Goal: Task Accomplishment & Management: Complete application form

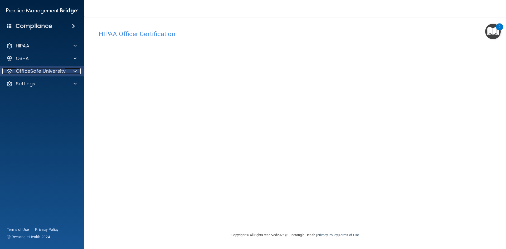
click at [72, 73] on div at bounding box center [74, 71] width 13 height 6
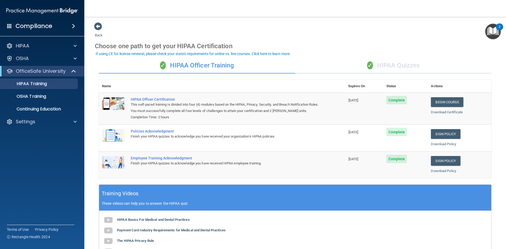
click at [392, 68] on div "✓ HIPAA Quizzes" at bounding box center [393, 66] width 196 height 16
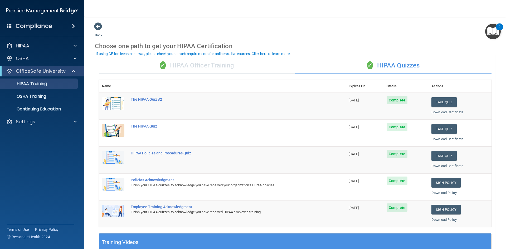
click at [189, 64] on div "✓ HIPAA Officer Training" at bounding box center [197, 66] width 196 height 16
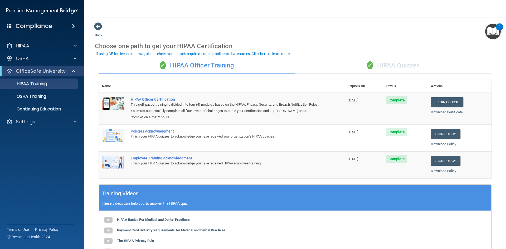
click at [379, 66] on div "✓ HIPAA Quizzes" at bounding box center [393, 66] width 196 height 16
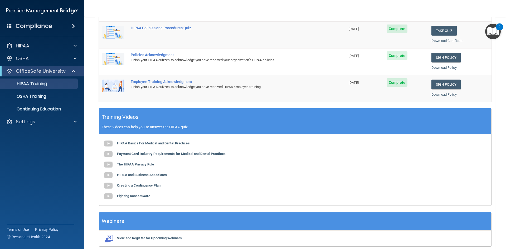
scroll to position [148, 0]
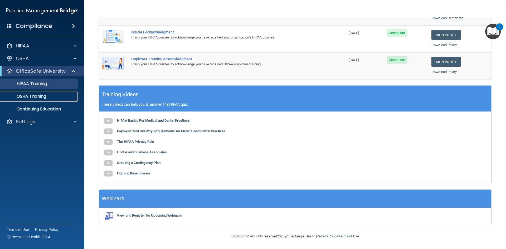
click at [33, 97] on p "OSHA Training" at bounding box center [24, 96] width 43 height 5
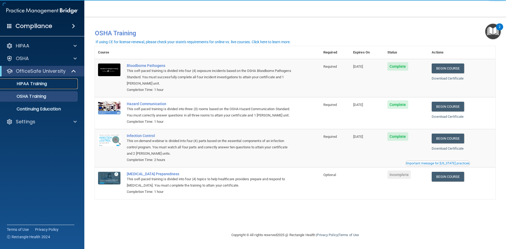
click at [43, 83] on p "HIPAA Training" at bounding box center [24, 83] width 43 height 5
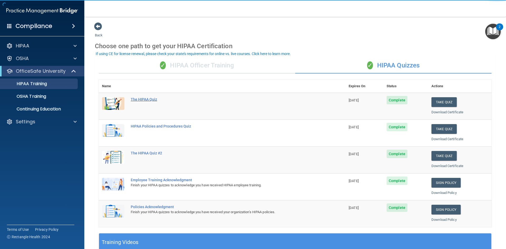
click at [147, 99] on div "The HIPAA Quiz" at bounding box center [225, 99] width 188 height 4
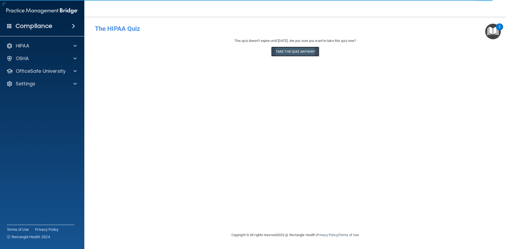
click at [293, 51] on button "Take the quiz anyway!" at bounding box center [295, 52] width 48 height 10
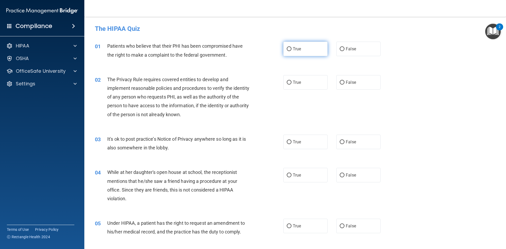
click at [312, 48] on label "True" at bounding box center [305, 49] width 44 height 14
click at [291, 48] on input "True" at bounding box center [289, 49] width 5 height 4
radio input "true"
click at [290, 86] on label "True" at bounding box center [305, 82] width 44 height 14
click at [290, 85] on input "True" at bounding box center [289, 83] width 5 height 4
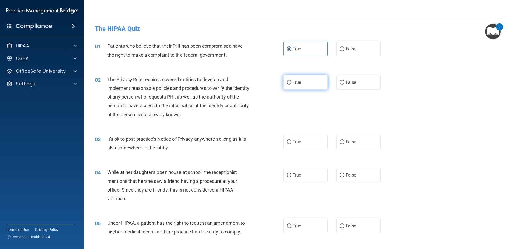
radio input "true"
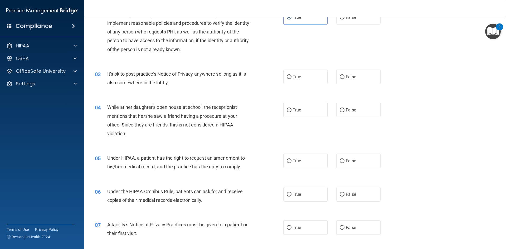
scroll to position [79, 0]
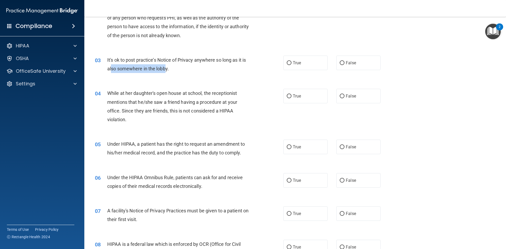
drag, startPoint x: 162, startPoint y: 68, endPoint x: 124, endPoint y: 70, distance: 37.5
click at [114, 65] on div "It's ok to post practice’s Notice of Privacy anywhere so long as it is also som…" at bounding box center [180, 64] width 147 height 17
click at [177, 70] on div "It's ok to post practice’s Notice of Privacy anywhere so long as it is also som…" at bounding box center [180, 64] width 147 height 17
click at [163, 69] on span "It's ok to post practice’s Notice of Privacy anywhere so long as it is also som…" at bounding box center [176, 64] width 139 height 14
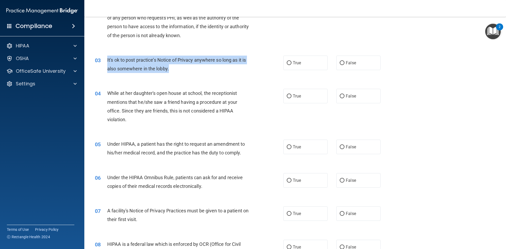
drag, startPoint x: 171, startPoint y: 68, endPoint x: 106, endPoint y: 60, distance: 65.1
click at [106, 60] on div "03 It's ok to post practice’s Notice of Privacy anywhere so long as it is also …" at bounding box center [189, 66] width 204 height 20
copy div "It's ok to post practice’s Notice of Privacy anywhere so long as it is also som…"
click at [169, 70] on span "It's ok to post practice’s Notice of Privacy anywhere so long as it is also som…" at bounding box center [176, 64] width 139 height 14
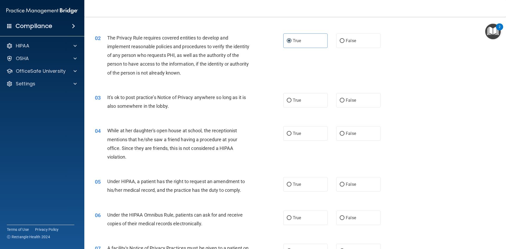
scroll to position [0, 0]
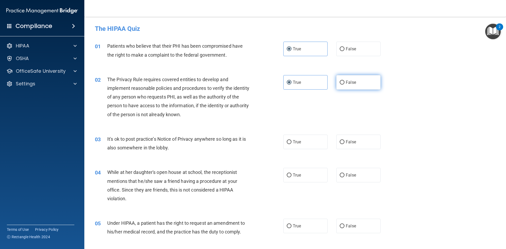
click at [345, 85] on label "False" at bounding box center [358, 82] width 44 height 14
click at [344, 85] on input "False" at bounding box center [342, 83] width 5 height 4
radio input "true"
radio input "false"
click at [336, 143] on label "False" at bounding box center [358, 142] width 44 height 14
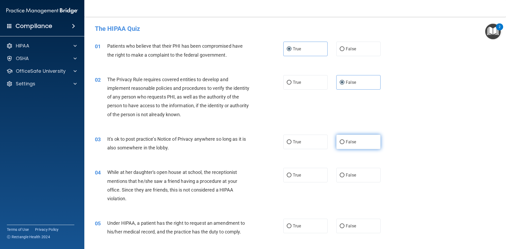
click at [340, 143] on input "False" at bounding box center [342, 142] width 5 height 4
radio input "true"
click at [305, 81] on label "True" at bounding box center [305, 82] width 44 height 14
click at [291, 81] on input "True" at bounding box center [289, 83] width 5 height 4
radio input "true"
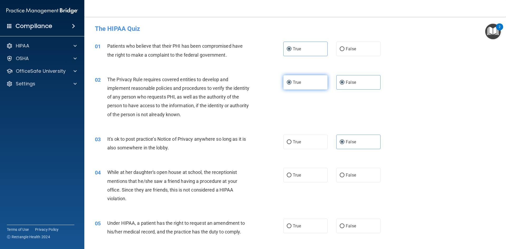
radio input "false"
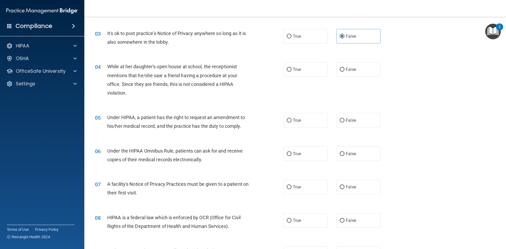
scroll to position [105, 0]
click at [314, 68] on label "True" at bounding box center [305, 69] width 44 height 14
click at [291, 68] on input "True" at bounding box center [289, 70] width 5 height 4
radio input "true"
click at [364, 72] on label "False" at bounding box center [358, 69] width 44 height 14
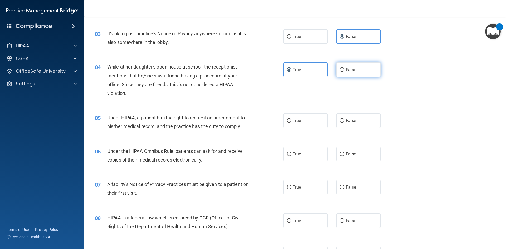
click at [344, 72] on input "False" at bounding box center [342, 70] width 5 height 4
radio input "true"
radio input "false"
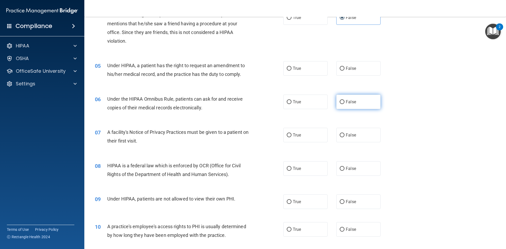
scroll to position [158, 0]
click at [297, 70] on span "True" at bounding box center [297, 67] width 8 height 5
click at [291, 70] on input "True" at bounding box center [289, 68] width 5 height 4
radio input "true"
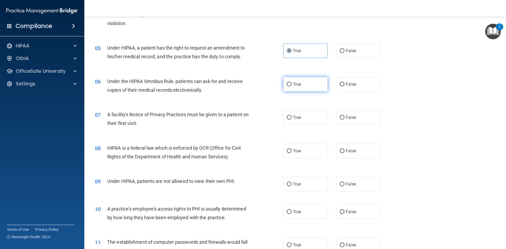
scroll to position [184, 0]
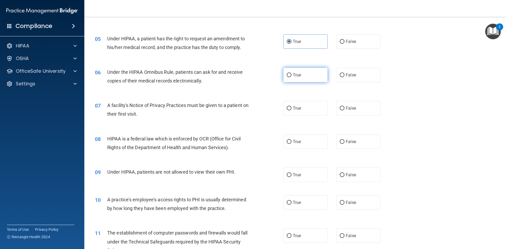
click at [307, 80] on label "True" at bounding box center [305, 75] width 44 height 14
click at [291, 77] on input "True" at bounding box center [289, 75] width 5 height 4
radio input "true"
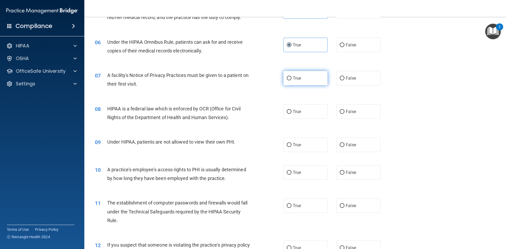
scroll to position [237, 0]
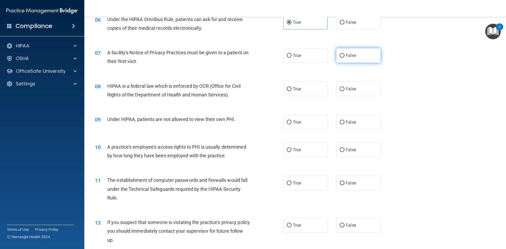
click at [346, 61] on label "False" at bounding box center [358, 55] width 44 height 14
click at [344, 58] on input "False" at bounding box center [342, 56] width 5 height 4
radio input "true"
click at [342, 122] on label "False" at bounding box center [358, 122] width 44 height 14
click at [342, 122] on input "False" at bounding box center [342, 122] width 5 height 4
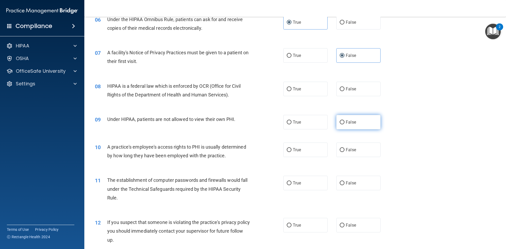
radio input "true"
click at [316, 91] on label "True" at bounding box center [305, 89] width 44 height 14
click at [291, 91] on input "True" at bounding box center [289, 89] width 5 height 4
radio input "true"
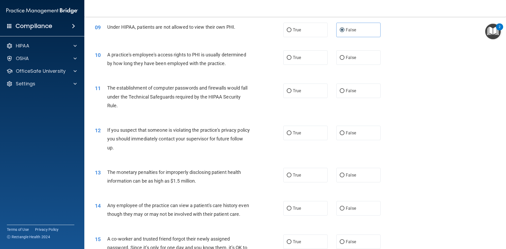
scroll to position [343, 0]
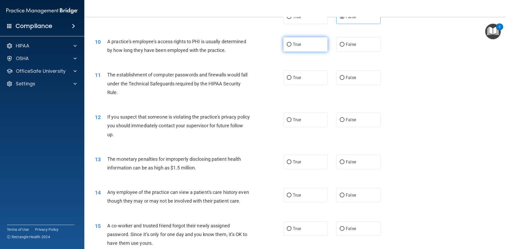
click at [307, 41] on label "True" at bounding box center [305, 44] width 44 height 14
click at [291, 43] on input "True" at bounding box center [289, 45] width 5 height 4
radio input "true"
click at [307, 75] on label "True" at bounding box center [305, 77] width 44 height 14
click at [291, 76] on input "True" at bounding box center [289, 78] width 5 height 4
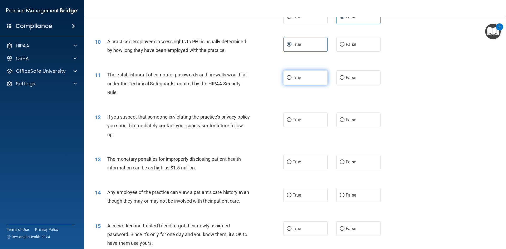
radio input "true"
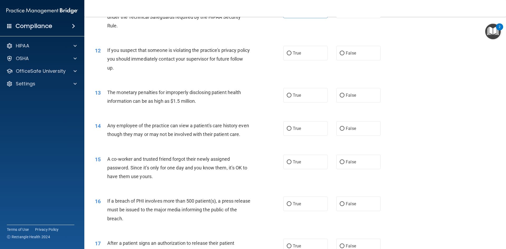
scroll to position [422, 0]
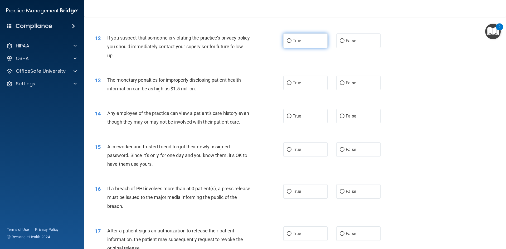
click at [316, 44] on label "True" at bounding box center [305, 40] width 44 height 14
click at [291, 43] on input "True" at bounding box center [289, 41] width 5 height 4
radio input "true"
click at [305, 86] on label "True" at bounding box center [305, 83] width 44 height 14
click at [291, 85] on input "True" at bounding box center [289, 83] width 5 height 4
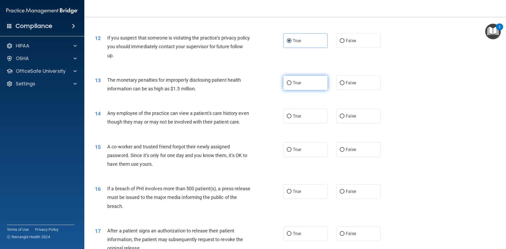
radio input "true"
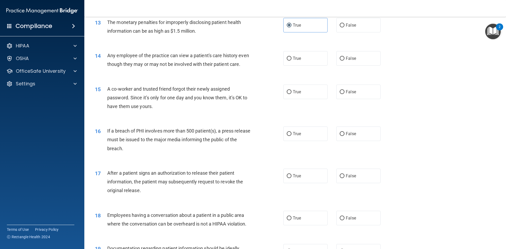
scroll to position [501, 0]
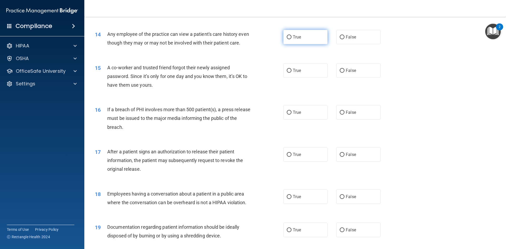
click at [301, 38] on label "True" at bounding box center [305, 37] width 44 height 14
click at [291, 38] on input "True" at bounding box center [289, 37] width 5 height 4
radio input "true"
click at [350, 73] on span "False" at bounding box center [351, 70] width 10 height 5
click at [344, 73] on input "False" at bounding box center [342, 71] width 5 height 4
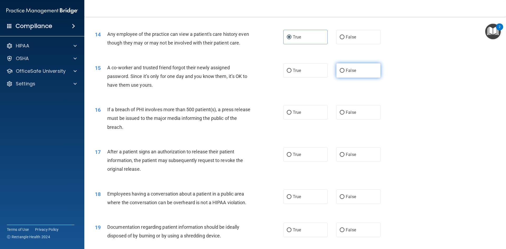
radio input "true"
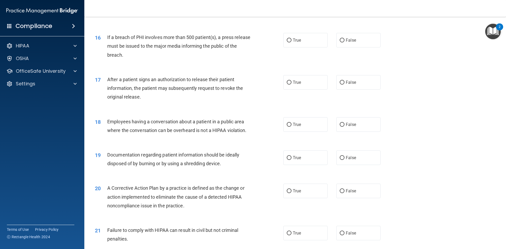
scroll to position [580, 0]
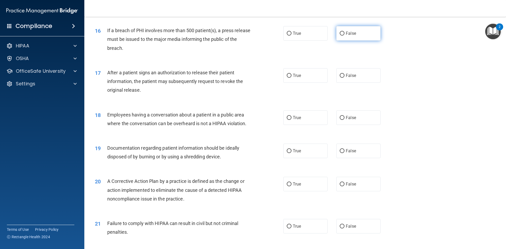
click at [341, 41] on label "False" at bounding box center [358, 33] width 44 height 14
click at [341, 36] on input "False" at bounding box center [342, 34] width 5 height 4
radio input "true"
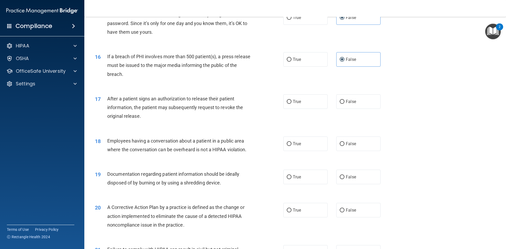
scroll to position [553, 0]
click at [306, 183] on label "True" at bounding box center [305, 177] width 44 height 14
click at [291, 179] on input "True" at bounding box center [289, 177] width 5 height 4
radio input "true"
click at [311, 109] on label "True" at bounding box center [305, 102] width 44 height 14
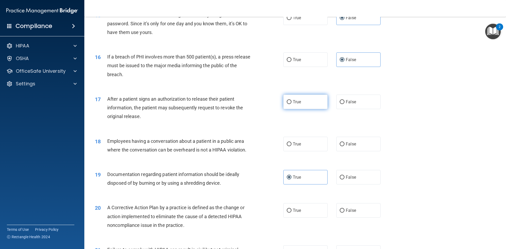
click at [291, 104] on input "True" at bounding box center [289, 102] width 5 height 4
radio input "true"
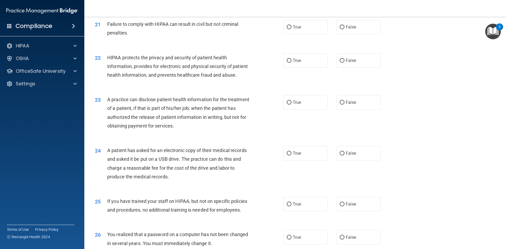
scroll to position [790, 0]
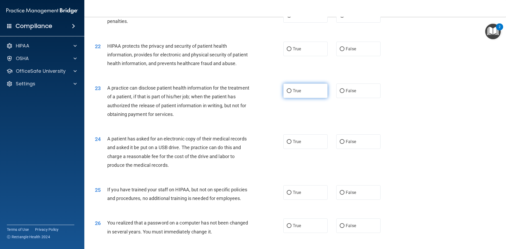
click at [303, 98] on label "True" at bounding box center [305, 91] width 44 height 14
click at [291, 93] on input "True" at bounding box center [289, 91] width 5 height 4
radio input "true"
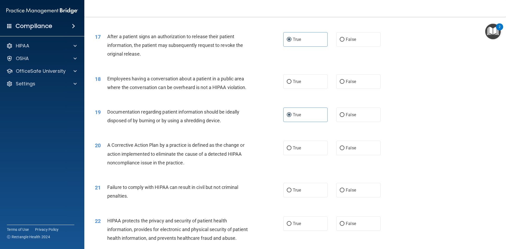
scroll to position [711, 0]
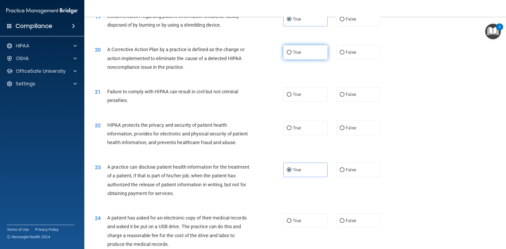
click at [297, 60] on label "True" at bounding box center [305, 52] width 44 height 14
click at [291, 55] on input "True" at bounding box center [289, 53] width 5 height 4
radio input "true"
click at [352, 102] on label "False" at bounding box center [358, 94] width 44 height 14
click at [344, 97] on input "False" at bounding box center [342, 95] width 5 height 4
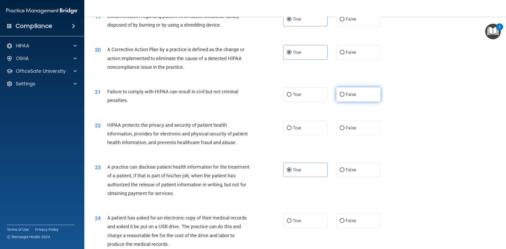
radio input "true"
click at [314, 102] on label "True" at bounding box center [305, 94] width 44 height 14
click at [291, 97] on input "True" at bounding box center [289, 95] width 5 height 4
radio input "true"
click at [349, 102] on label "False" at bounding box center [358, 94] width 44 height 14
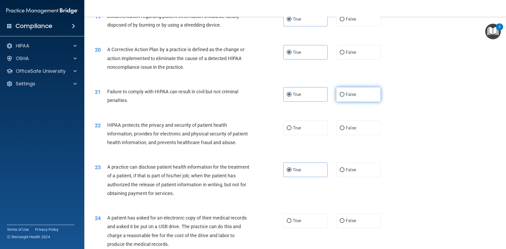
click at [344, 97] on input "False" at bounding box center [342, 95] width 5 height 4
radio input "true"
radio input "false"
click at [307, 135] on label "True" at bounding box center [305, 128] width 44 height 14
click at [291, 130] on input "True" at bounding box center [289, 128] width 5 height 4
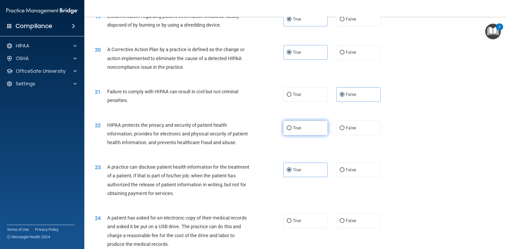
radio input "true"
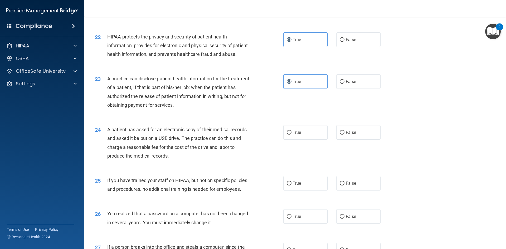
scroll to position [843, 0]
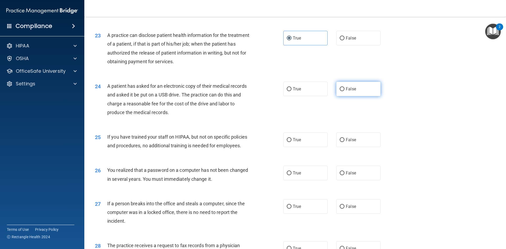
click at [360, 96] on label "False" at bounding box center [358, 89] width 44 height 14
click at [344, 91] on input "False" at bounding box center [342, 89] width 5 height 4
radio input "true"
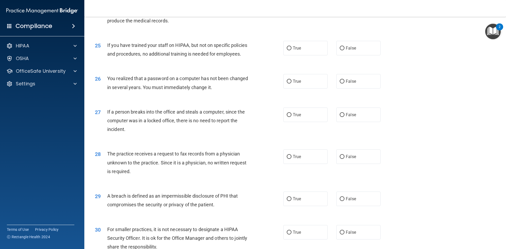
scroll to position [949, 0]
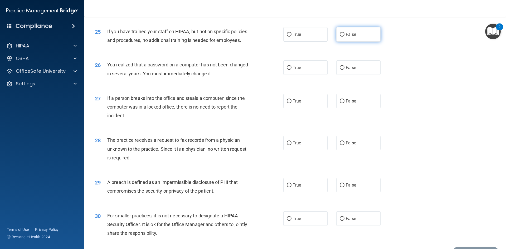
click at [353, 37] on span "False" at bounding box center [351, 34] width 10 height 5
click at [344, 37] on input "False" at bounding box center [342, 35] width 5 height 4
radio input "true"
click at [297, 70] on span "True" at bounding box center [297, 67] width 8 height 5
click at [291, 70] on input "True" at bounding box center [289, 68] width 5 height 4
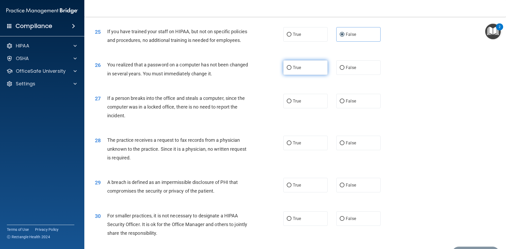
radio input "true"
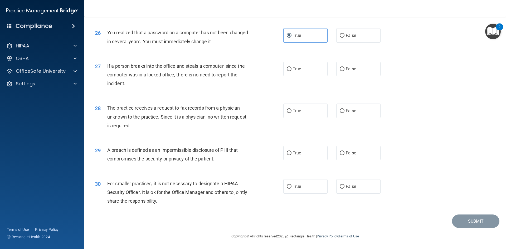
scroll to position [998, 0]
click at [343, 73] on label "False" at bounding box center [358, 69] width 44 height 14
click at [343, 71] on input "False" at bounding box center [342, 69] width 5 height 4
radio input "true"
click at [349, 112] on span "False" at bounding box center [351, 110] width 10 height 5
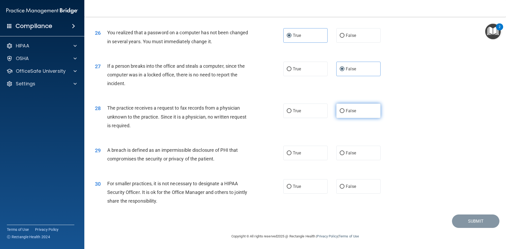
click at [344, 112] on input "False" at bounding box center [342, 111] width 5 height 4
radio input "true"
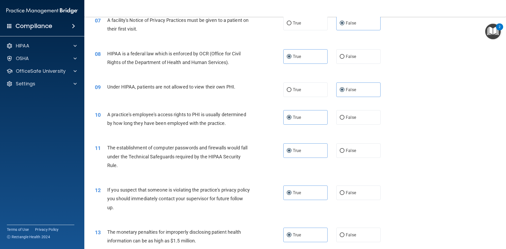
scroll to position [260, 0]
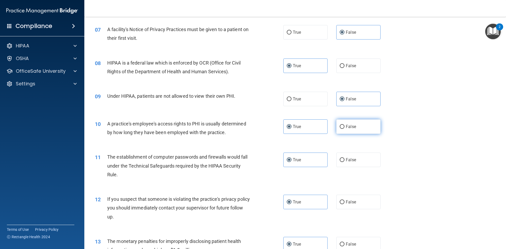
click at [337, 123] on label "False" at bounding box center [358, 126] width 44 height 14
click at [340, 125] on input "False" at bounding box center [342, 127] width 5 height 4
radio input "true"
radio input "false"
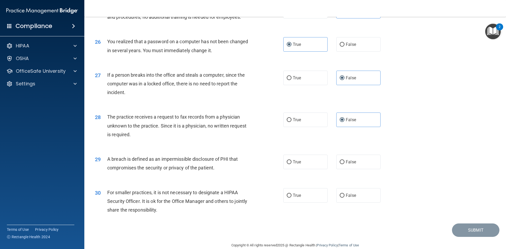
scroll to position [998, 0]
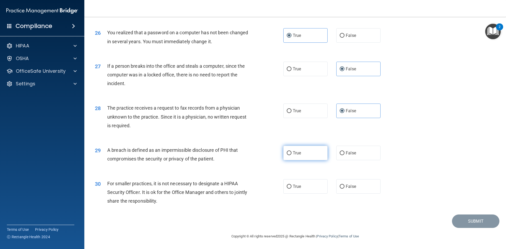
click at [306, 155] on label "True" at bounding box center [305, 153] width 44 height 14
click at [291, 155] on input "True" at bounding box center [289, 153] width 5 height 4
radio input "true"
click at [359, 184] on label "False" at bounding box center [358, 186] width 44 height 14
click at [344, 185] on input "False" at bounding box center [342, 187] width 5 height 4
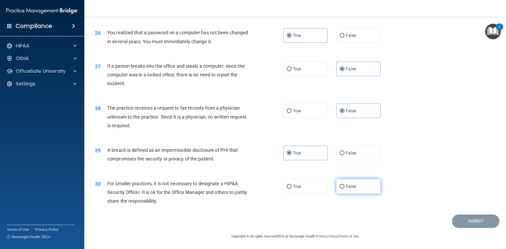
radio input "true"
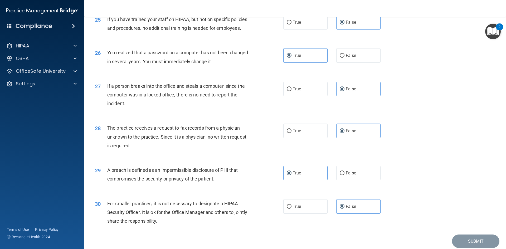
scroll to position [866, 0]
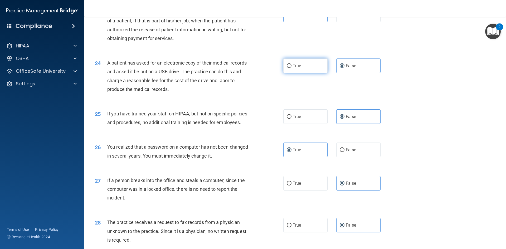
click at [303, 73] on label "True" at bounding box center [305, 65] width 44 height 14
click at [291, 68] on input "True" at bounding box center [289, 66] width 5 height 4
radio input "true"
radio input "false"
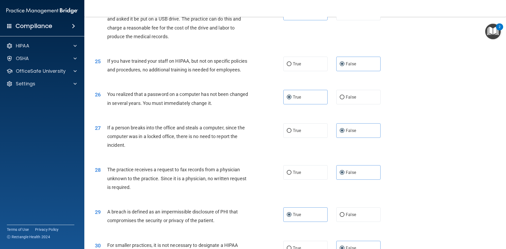
scroll to position [998, 0]
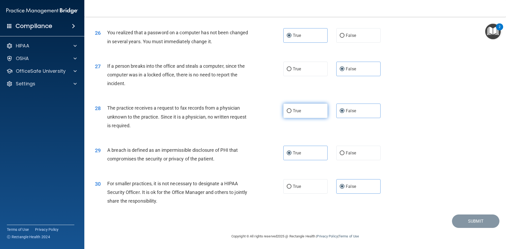
click at [315, 111] on label "True" at bounding box center [305, 111] width 44 height 14
click at [291, 111] on input "True" at bounding box center [289, 111] width 5 height 4
radio input "true"
click at [351, 110] on span "False" at bounding box center [351, 110] width 10 height 5
click at [344, 110] on input "False" at bounding box center [342, 111] width 5 height 4
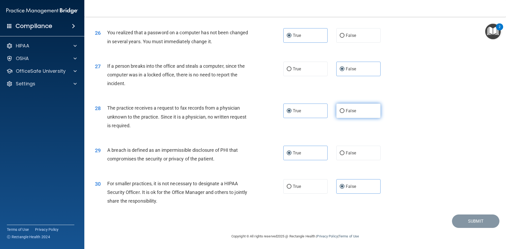
radio input "true"
radio input "false"
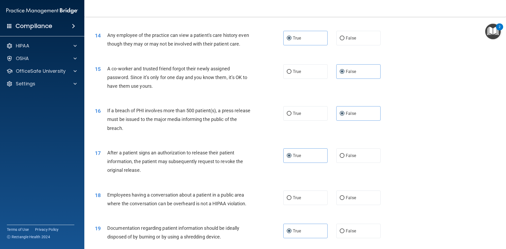
scroll to position [501, 0]
click at [317, 120] on label "True" at bounding box center [305, 112] width 44 height 14
click at [291, 115] on input "True" at bounding box center [289, 113] width 5 height 4
radio input "true"
radio input "false"
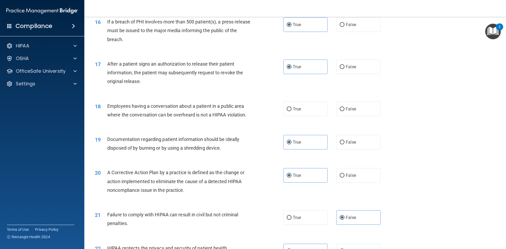
scroll to position [632, 0]
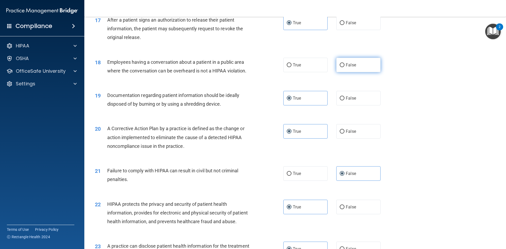
click at [347, 67] on span "False" at bounding box center [351, 64] width 10 height 5
click at [344, 67] on input "False" at bounding box center [342, 65] width 5 height 4
radio input "true"
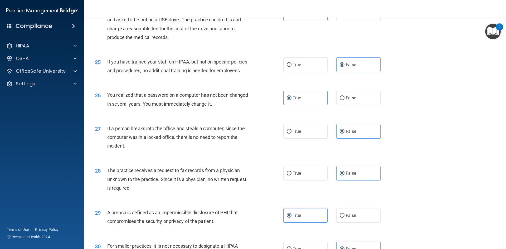
scroll to position [998, 0]
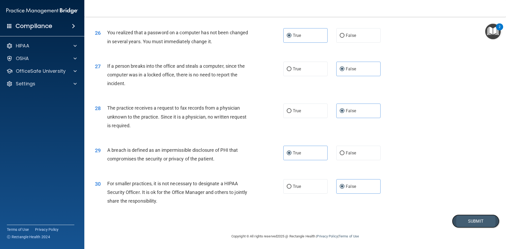
click at [463, 218] on button "Submit" at bounding box center [475, 220] width 47 height 13
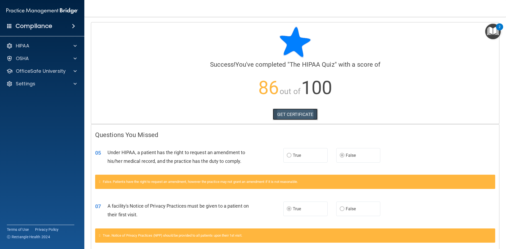
click at [290, 114] on link "GET CERTIFICATE" at bounding box center [295, 115] width 45 height 12
click at [72, 71] on div at bounding box center [74, 71] width 13 height 6
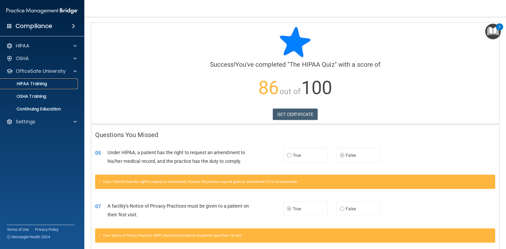
click at [46, 85] on p "HIPAA Training" at bounding box center [24, 83] width 43 height 5
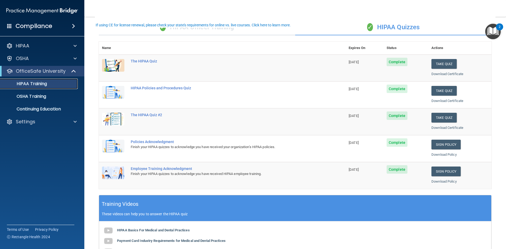
scroll to position [26, 0]
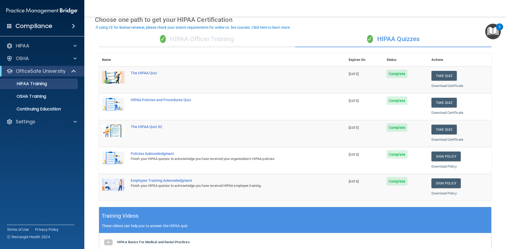
click at [397, 100] on span "Complete" at bounding box center [397, 100] width 21 height 8
click at [154, 101] on div "HIPAA Policies and Procedures Quiz" at bounding box center [225, 100] width 188 height 4
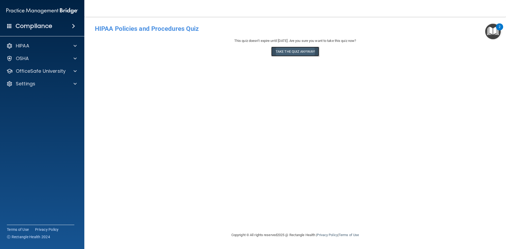
click at [295, 53] on button "Take the quiz anyway!" at bounding box center [295, 52] width 48 height 10
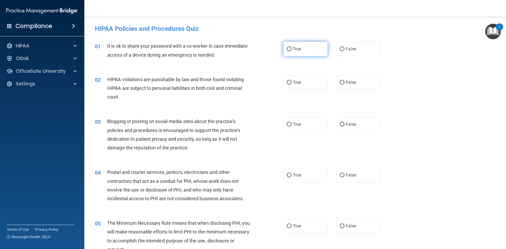
click at [283, 49] on label "True" at bounding box center [305, 49] width 44 height 14
click at [287, 49] on input "True" at bounding box center [289, 49] width 5 height 4
radio input "true"
click at [354, 85] on label "False" at bounding box center [358, 82] width 44 height 14
click at [344, 85] on input "False" at bounding box center [342, 83] width 5 height 4
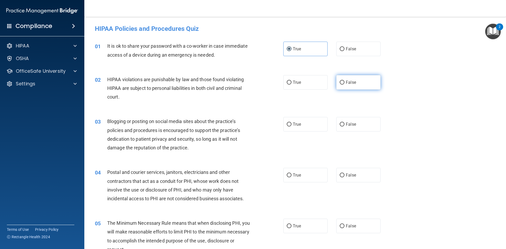
radio input "true"
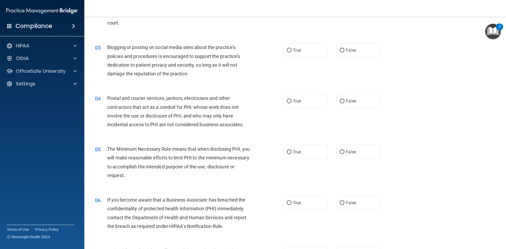
scroll to position [79, 0]
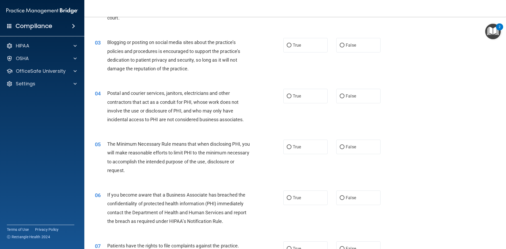
click at [304, 53] on div "03 Blogging or posting on social media sites about the practice’s policies and …" at bounding box center [295, 56] width 408 height 51
click at [300, 47] on label "True" at bounding box center [305, 45] width 44 height 14
click at [291, 47] on input "True" at bounding box center [289, 45] width 5 height 4
radio input "true"
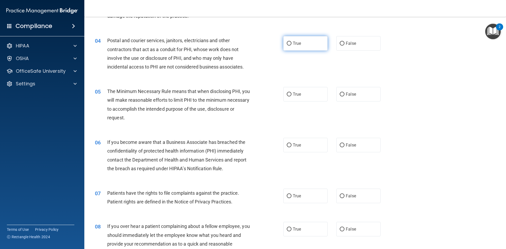
click at [299, 43] on span "True" at bounding box center [297, 43] width 8 height 5
click at [291, 43] on input "True" at bounding box center [289, 44] width 5 height 4
radio input "true"
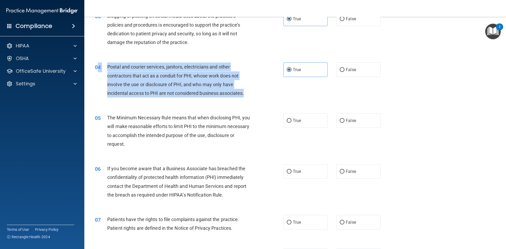
drag, startPoint x: 253, startPoint y: 93, endPoint x: 98, endPoint y: 63, distance: 158.0
click at [98, 63] on div "04 Postal and courier services, janitors, electricians and other contractors th…" at bounding box center [189, 81] width 204 height 38
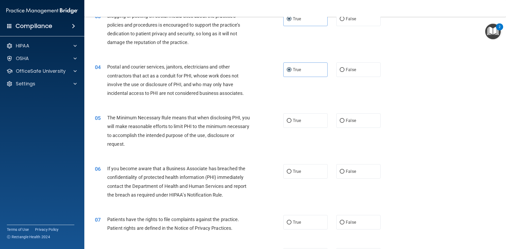
click at [272, 108] on div "05 The Minimum Necessary Rule means that when disclosing PHI, you will make rea…" at bounding box center [295, 132] width 408 height 51
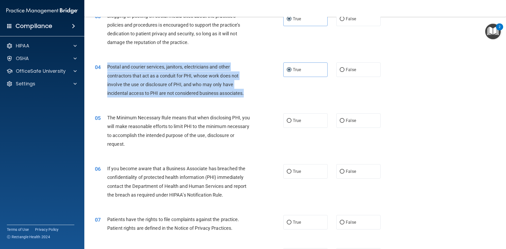
drag, startPoint x: 250, startPoint y: 94, endPoint x: 108, endPoint y: 64, distance: 144.8
click at [108, 64] on div "Postal and courier services, janitors, electricians and other contractors that …" at bounding box center [180, 79] width 147 height 35
copy span "Postal and courier services, janitors, electricians and other contractors that …"
click at [238, 87] on div "Postal and courier services, janitors, electricians and other contractors that …" at bounding box center [180, 79] width 147 height 35
click at [244, 93] on span "Postal and courier services, janitors, electricians and other contractors that …" at bounding box center [175, 80] width 136 height 32
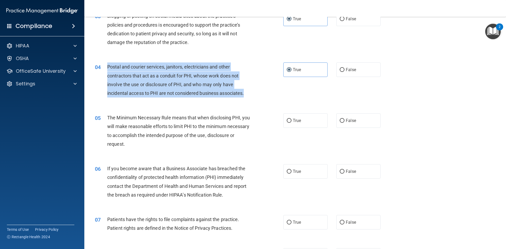
click at [247, 98] on div "04 Postal and courier services, janitors, electricians and other contractors th…" at bounding box center [189, 81] width 204 height 38
click at [242, 87] on div "Postal and courier services, janitors, electricians and other contractors that …" at bounding box center [180, 79] width 147 height 35
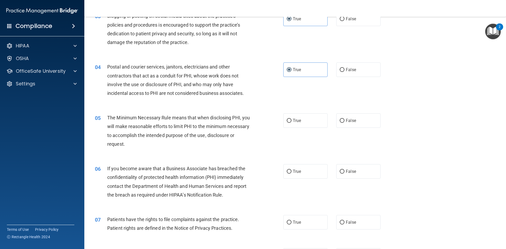
click at [219, 77] on span "Postal and courier services, janitors, electricians and other contractors that …" at bounding box center [175, 80] width 136 height 32
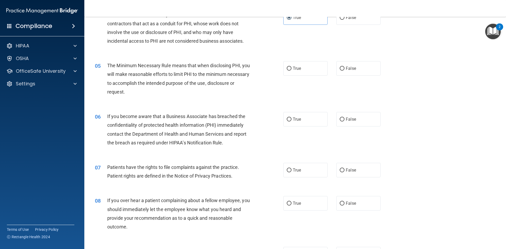
scroll to position [158, 0]
click at [310, 69] on label "True" at bounding box center [305, 68] width 44 height 14
click at [291, 69] on input "True" at bounding box center [289, 68] width 5 height 4
radio input "true"
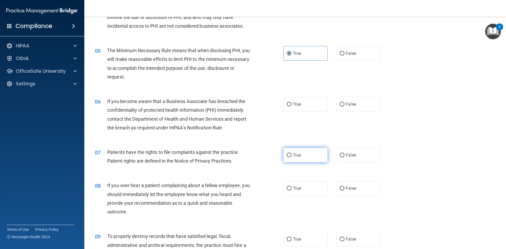
scroll to position [184, 0]
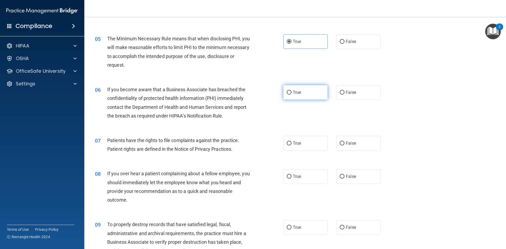
click at [296, 92] on span "True" at bounding box center [297, 92] width 8 height 5
click at [291, 92] on input "True" at bounding box center [289, 93] width 5 height 4
radio input "true"
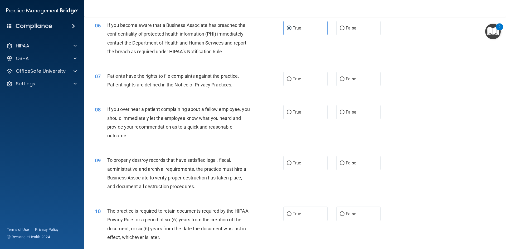
scroll to position [263, 0]
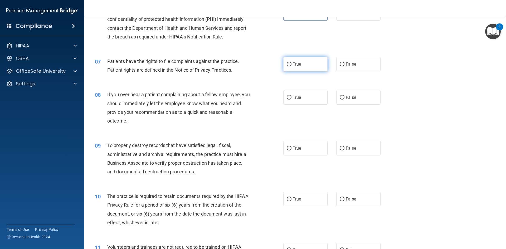
click at [306, 66] on label "True" at bounding box center [305, 64] width 44 height 14
click at [291, 66] on input "True" at bounding box center [289, 64] width 5 height 4
radio input "true"
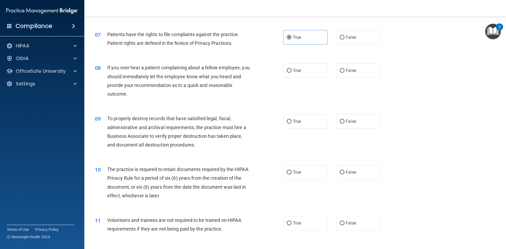
scroll to position [290, 0]
click at [342, 125] on label "False" at bounding box center [358, 122] width 44 height 14
click at [342, 124] on input "False" at bounding box center [342, 122] width 5 height 4
radio input "true"
click at [353, 68] on label "False" at bounding box center [358, 71] width 44 height 14
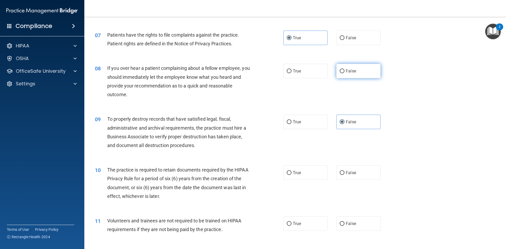
click at [344, 69] on input "False" at bounding box center [342, 71] width 5 height 4
radio input "true"
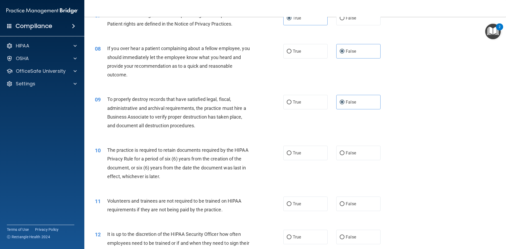
scroll to position [369, 0]
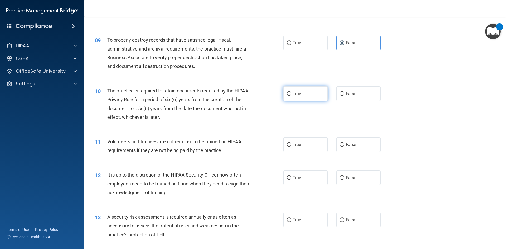
click at [294, 91] on label "True" at bounding box center [305, 93] width 44 height 14
click at [291, 92] on input "True" at bounding box center [289, 94] width 5 height 4
radio input "true"
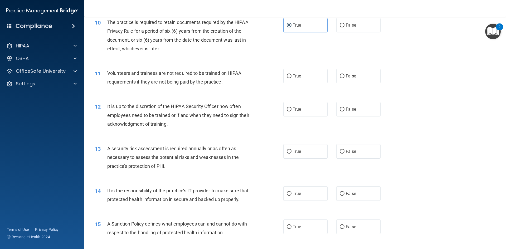
scroll to position [448, 0]
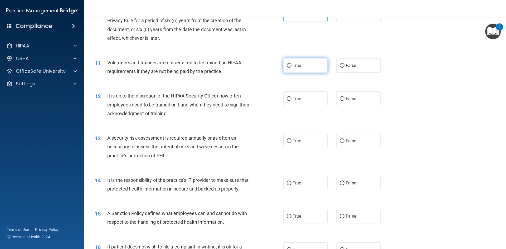
click at [302, 65] on label "True" at bounding box center [305, 65] width 44 height 14
click at [291, 65] on input "True" at bounding box center [289, 66] width 5 height 4
radio input "true"
click at [352, 65] on span "False" at bounding box center [351, 65] width 10 height 5
click at [344, 65] on input "False" at bounding box center [342, 66] width 5 height 4
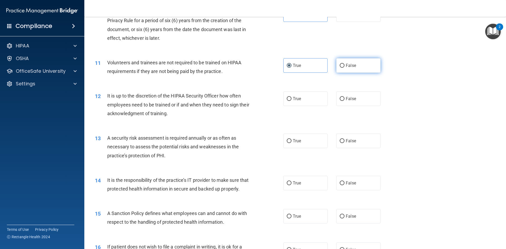
radio input "true"
radio input "false"
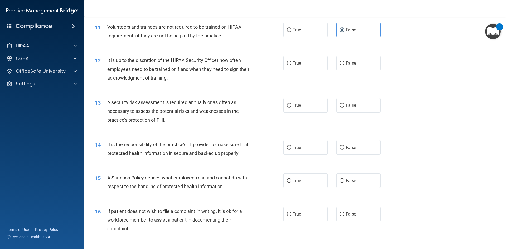
scroll to position [474, 0]
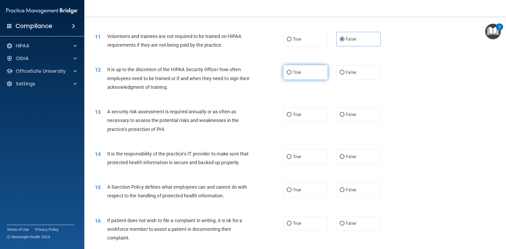
click at [293, 69] on label "True" at bounding box center [305, 72] width 44 height 14
click at [291, 71] on input "True" at bounding box center [289, 73] width 5 height 4
radio input "true"
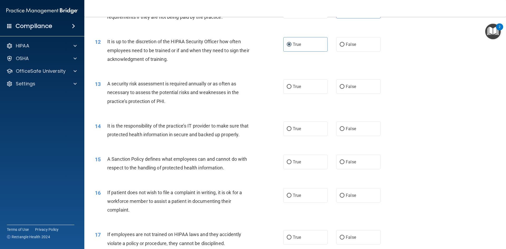
scroll to position [527, 0]
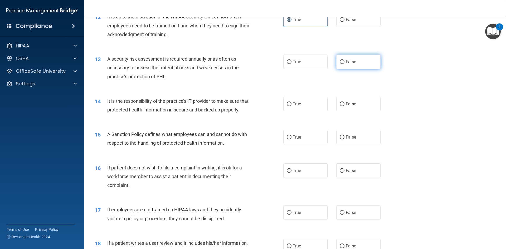
click at [364, 62] on label "False" at bounding box center [358, 62] width 44 height 14
click at [344, 62] on input "False" at bounding box center [342, 62] width 5 height 4
radio input "true"
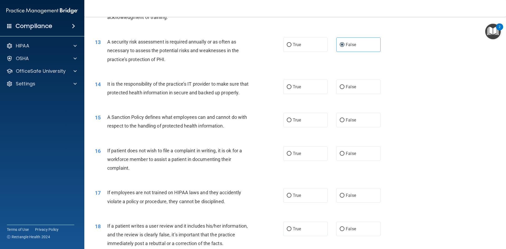
scroll to position [553, 0]
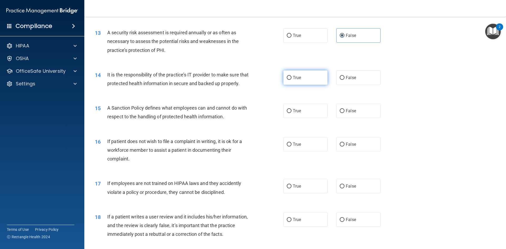
click at [300, 76] on label "True" at bounding box center [305, 77] width 44 height 14
click at [291, 76] on input "True" at bounding box center [289, 78] width 5 height 4
radio input "true"
click at [310, 118] on label "True" at bounding box center [305, 111] width 44 height 14
click at [291, 113] on input "True" at bounding box center [289, 111] width 5 height 4
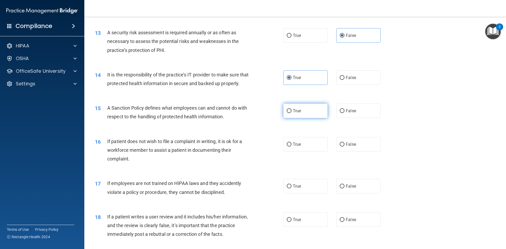
radio input "true"
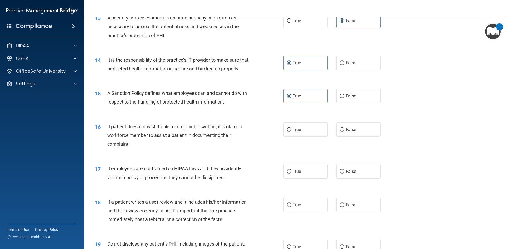
scroll to position [632, 0]
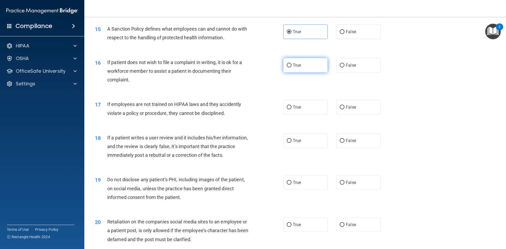
click at [299, 68] on span "True" at bounding box center [297, 65] width 8 height 5
click at [291, 67] on input "True" at bounding box center [289, 65] width 5 height 4
radio input "true"
click at [315, 83] on div "16 If patient does not wish to file a complaint in writing, it is ok for a work…" at bounding box center [295, 72] width 408 height 42
drag, startPoint x: 348, startPoint y: 73, endPoint x: 346, endPoint y: 75, distance: 3.2
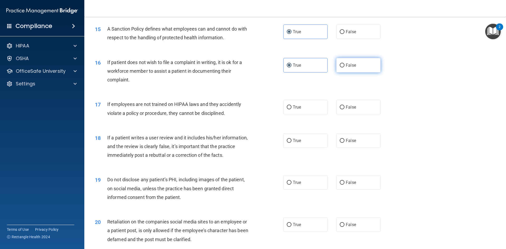
click at [348, 68] on span "False" at bounding box center [351, 65] width 10 height 5
click at [344, 67] on input "False" at bounding box center [342, 65] width 5 height 4
radio input "true"
radio input "false"
click at [299, 114] on label "True" at bounding box center [305, 107] width 44 height 14
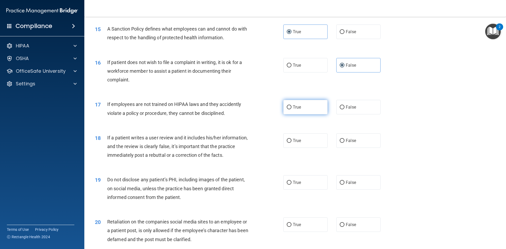
click at [291, 109] on input "True" at bounding box center [289, 107] width 5 height 4
radio input "true"
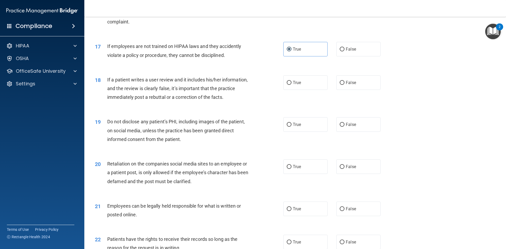
scroll to position [711, 0]
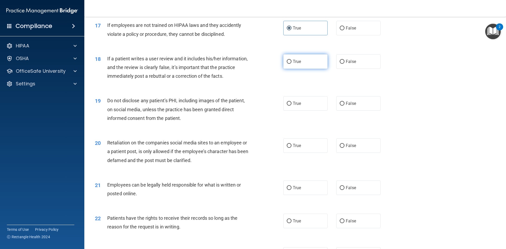
click at [293, 67] on label "True" at bounding box center [305, 61] width 44 height 14
click at [291, 64] on input "True" at bounding box center [289, 62] width 5 height 4
radio input "true"
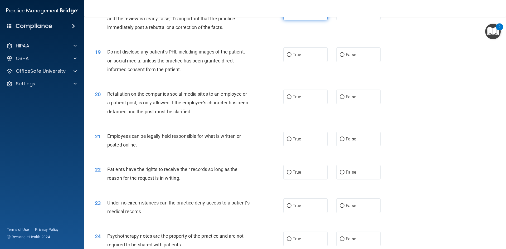
scroll to position [764, 0]
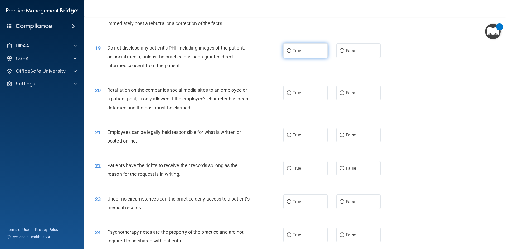
click at [308, 58] on label "True" at bounding box center [305, 50] width 44 height 14
click at [291, 53] on input "True" at bounding box center [289, 51] width 5 height 4
radio input "true"
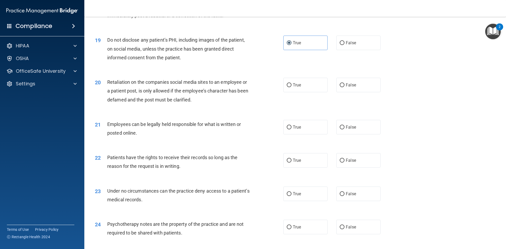
scroll to position [790, 0]
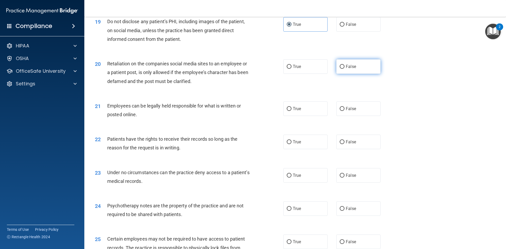
click at [350, 69] on span "False" at bounding box center [351, 66] width 10 height 5
click at [344, 69] on input "False" at bounding box center [342, 67] width 5 height 4
radio input "true"
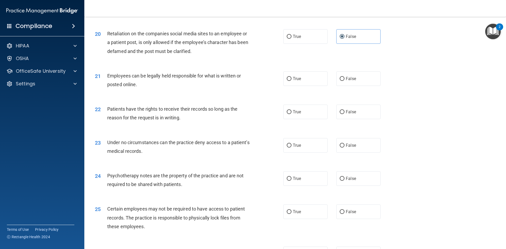
scroll to position [869, 0]
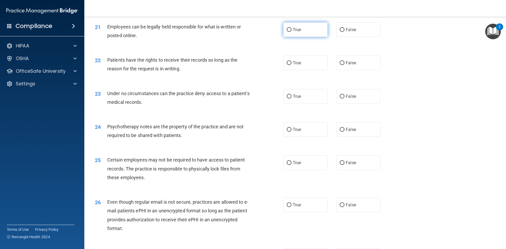
click at [300, 37] on label "True" at bounding box center [305, 29] width 44 height 14
click at [291, 32] on input "True" at bounding box center [289, 30] width 5 height 4
radio input "true"
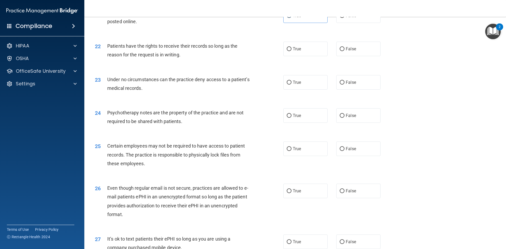
scroll to position [896, 0]
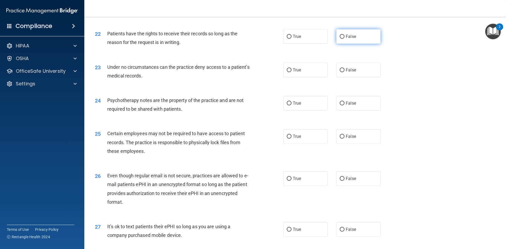
click at [348, 44] on label "False" at bounding box center [358, 36] width 44 height 14
click at [344, 39] on input "False" at bounding box center [342, 37] width 5 height 4
radio input "true"
click at [336, 77] on label "False" at bounding box center [358, 70] width 44 height 14
click at [340, 72] on input "False" at bounding box center [342, 70] width 5 height 4
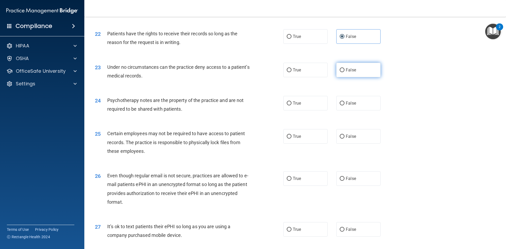
radio input "true"
click at [308, 110] on label "True" at bounding box center [305, 103] width 44 height 14
click at [291, 105] on input "True" at bounding box center [289, 103] width 5 height 4
radio input "true"
click at [310, 77] on label "True" at bounding box center [305, 70] width 44 height 14
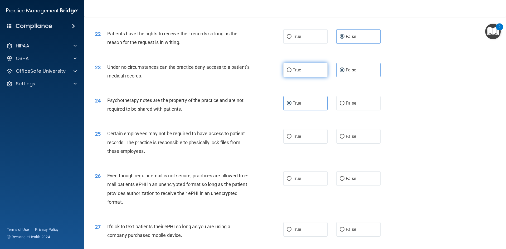
click at [291, 72] on input "True" at bounding box center [289, 70] width 5 height 4
radio input "true"
radio input "false"
click at [340, 106] on label "False" at bounding box center [358, 103] width 44 height 14
click at [340, 105] on input "False" at bounding box center [342, 103] width 5 height 4
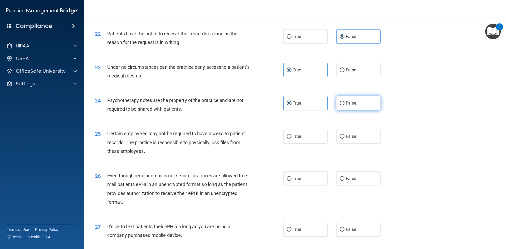
radio input "true"
radio input "false"
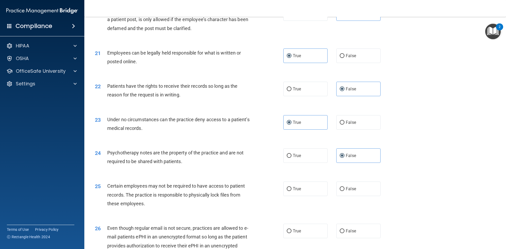
scroll to position [843, 0]
click at [344, 130] on label "False" at bounding box center [358, 122] width 44 height 14
click at [344, 125] on input "False" at bounding box center [342, 123] width 5 height 4
radio input "true"
radio input "false"
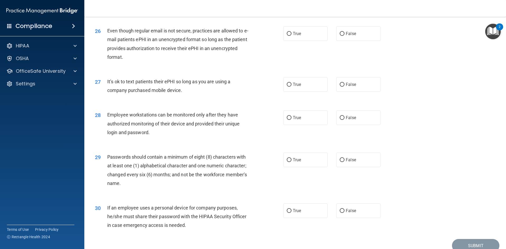
scroll to position [1074, 0]
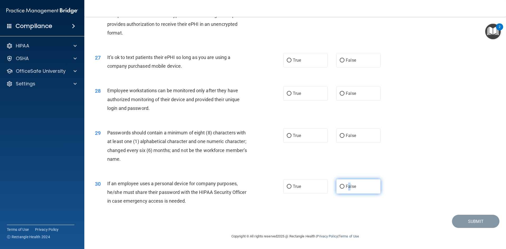
click at [347, 188] on span "False" at bounding box center [351, 186] width 10 height 5
click at [348, 188] on span "False" at bounding box center [351, 186] width 10 height 5
click at [344, 188] on input "False" at bounding box center [342, 187] width 5 height 4
radio input "true"
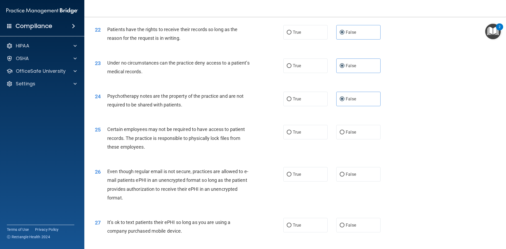
scroll to position [916, 0]
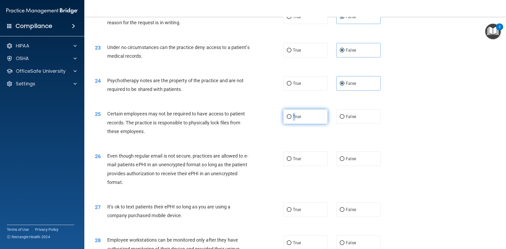
click at [292, 119] on label "True" at bounding box center [305, 116] width 44 height 14
click at [295, 122] on label "True" at bounding box center [305, 116] width 44 height 14
click at [291, 119] on input "True" at bounding box center [289, 117] width 5 height 4
radio input "true"
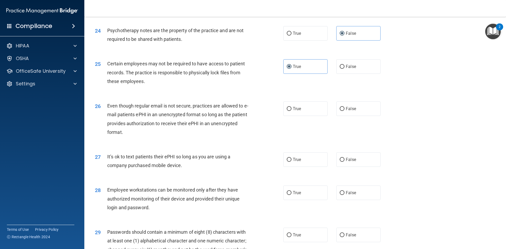
scroll to position [968, 0]
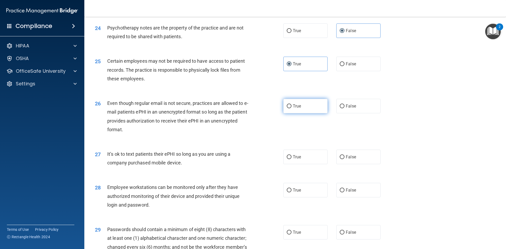
click at [294, 109] on span "True" at bounding box center [297, 106] width 8 height 5
click at [291, 108] on input "True" at bounding box center [289, 106] width 5 height 4
radio input "true"
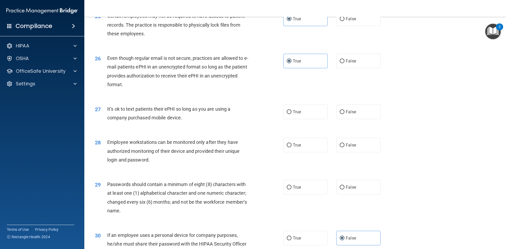
scroll to position [1021, 0]
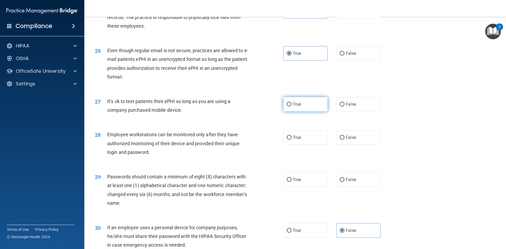
click at [318, 111] on label "True" at bounding box center [305, 104] width 44 height 14
click at [291, 106] on input "True" at bounding box center [289, 104] width 5 height 4
radio input "true"
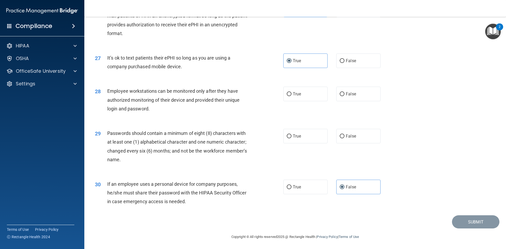
scroll to position [1074, 0]
click at [315, 100] on label "True" at bounding box center [305, 93] width 44 height 14
click at [291, 96] on input "True" at bounding box center [289, 94] width 5 height 4
radio input "true"
click at [305, 139] on label "True" at bounding box center [305, 135] width 44 height 14
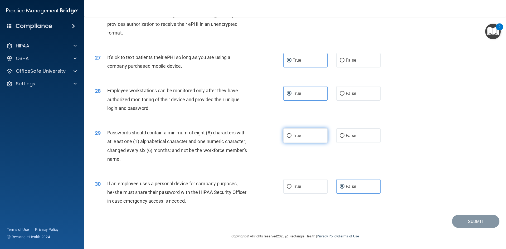
click at [291, 138] on input "True" at bounding box center [289, 136] width 5 height 4
radio input "true"
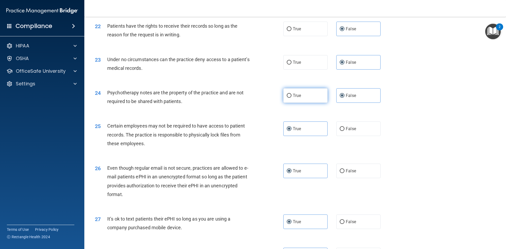
scroll to position [889, 0]
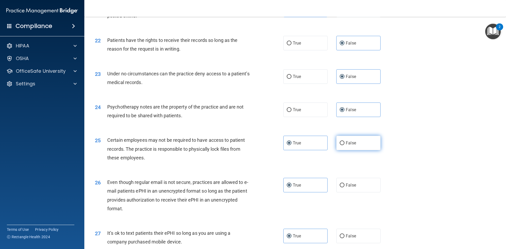
click at [342, 145] on input "False" at bounding box center [342, 143] width 5 height 4
radio input "true"
radio input "false"
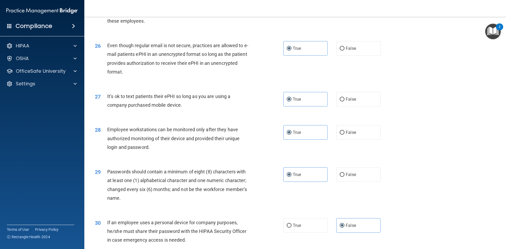
scroll to position [1074, 0]
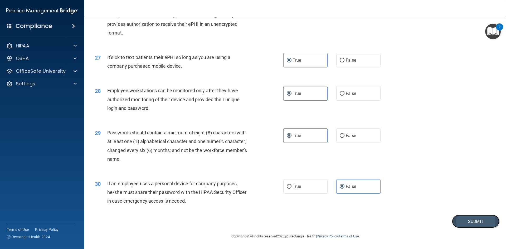
click at [469, 219] on button "Submit" at bounding box center [475, 221] width 47 height 13
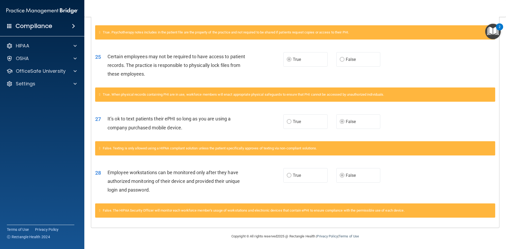
scroll to position [827, 0]
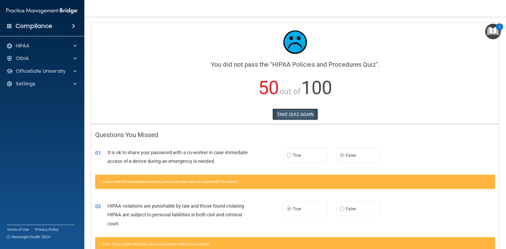
click at [277, 113] on button "TAKE QUIZ AGAIN" at bounding box center [295, 115] width 46 height 12
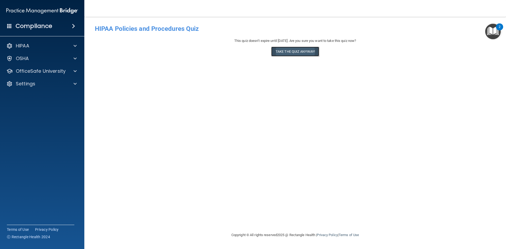
click at [286, 53] on button "Take the quiz anyway!" at bounding box center [295, 52] width 48 height 10
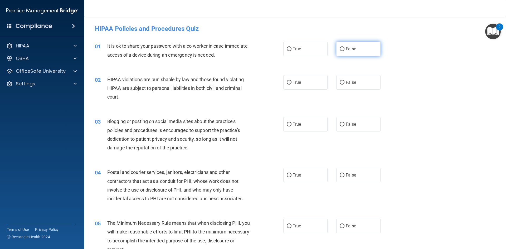
click at [353, 48] on span "False" at bounding box center [351, 48] width 10 height 5
click at [344, 48] on input "False" at bounding box center [342, 49] width 5 height 4
radio input "true"
drag, startPoint x: 302, startPoint y: 83, endPoint x: 280, endPoint y: 80, distance: 21.7
click at [302, 83] on label "True" at bounding box center [305, 82] width 44 height 14
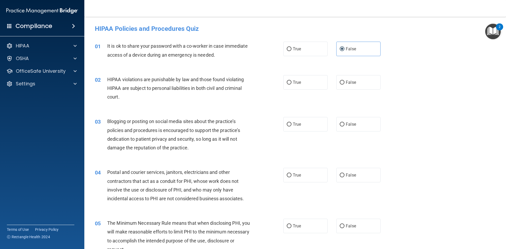
click at [291, 83] on input "True" at bounding box center [289, 83] width 5 height 4
radio input "true"
click at [367, 130] on label "False" at bounding box center [358, 124] width 44 height 14
click at [344, 126] on input "False" at bounding box center [342, 125] width 5 height 4
radio input "true"
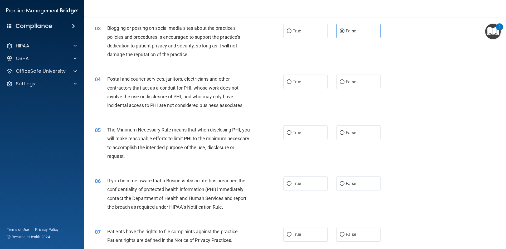
scroll to position [105, 0]
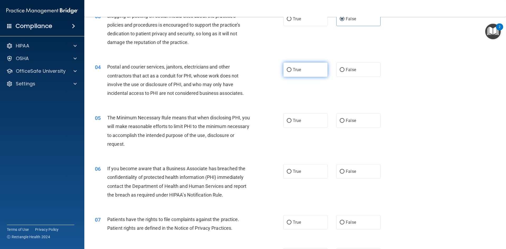
click at [302, 65] on label "True" at bounding box center [305, 69] width 44 height 14
click at [291, 68] on input "True" at bounding box center [289, 70] width 5 height 4
radio input "true"
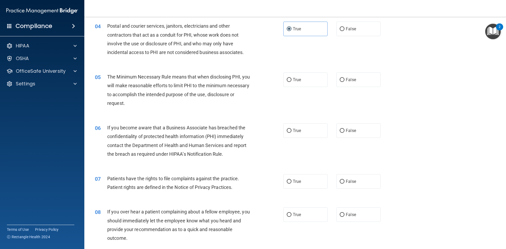
scroll to position [158, 0]
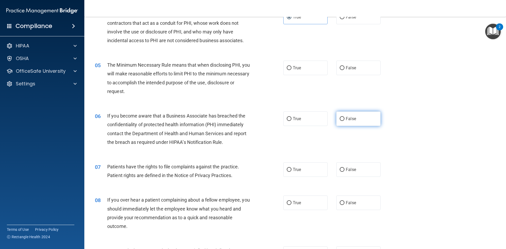
click at [340, 121] on label "False" at bounding box center [358, 118] width 44 height 14
click at [340, 121] on input "False" at bounding box center [342, 119] width 5 height 4
radio input "true"
click at [288, 73] on label "True" at bounding box center [305, 68] width 44 height 14
click at [288, 70] on input "True" at bounding box center [289, 68] width 5 height 4
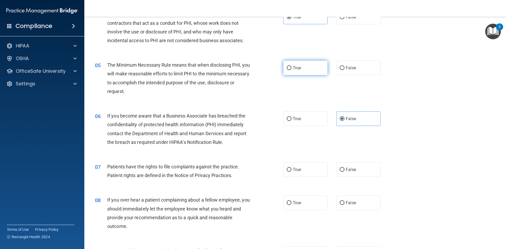
radio input "true"
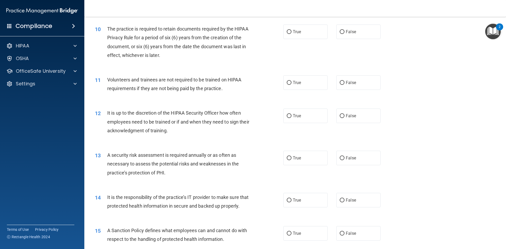
scroll to position [474, 0]
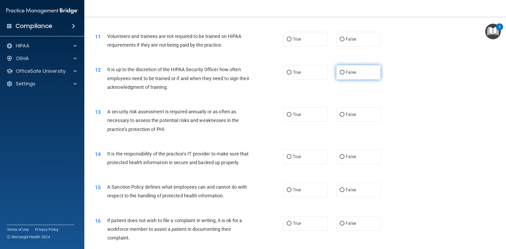
click at [346, 74] on span "False" at bounding box center [351, 72] width 10 height 5
click at [344, 74] on input "False" at bounding box center [342, 73] width 5 height 4
radio input "true"
click at [309, 111] on label "True" at bounding box center [305, 114] width 44 height 14
click at [291, 113] on input "True" at bounding box center [289, 115] width 5 height 4
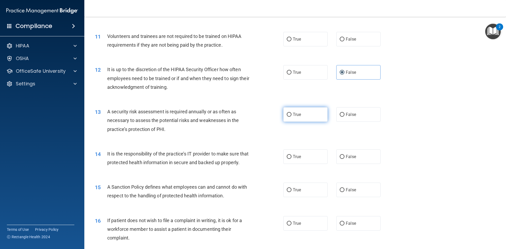
radio input "true"
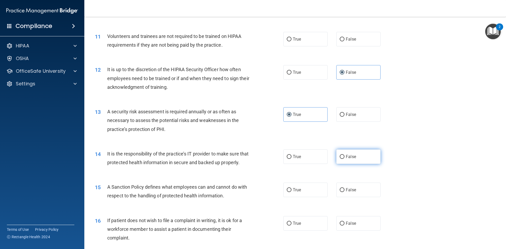
click at [346, 159] on span "False" at bounding box center [351, 156] width 10 height 5
click at [344, 159] on input "False" at bounding box center [342, 157] width 5 height 4
radio input "true"
click at [349, 195] on label "False" at bounding box center [358, 190] width 44 height 14
click at [344, 192] on input "False" at bounding box center [342, 190] width 5 height 4
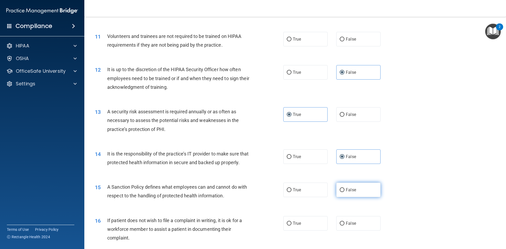
radio input "true"
drag, startPoint x: 307, startPoint y: 229, endPoint x: 293, endPoint y: 216, distance: 19.8
click at [307, 229] on label "True" at bounding box center [305, 223] width 44 height 14
click at [291, 226] on input "True" at bounding box center [289, 224] width 5 height 4
radio input "true"
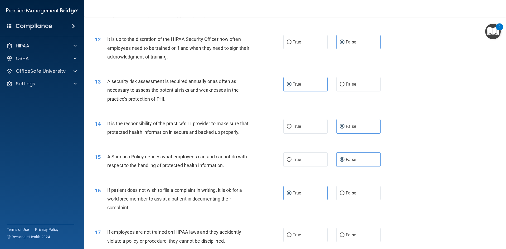
scroll to position [580, 0]
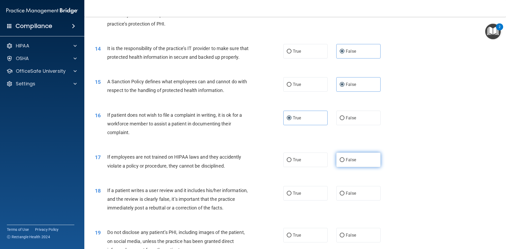
click at [341, 162] on input "False" at bounding box center [342, 160] width 5 height 4
radio input "true"
click at [343, 199] on label "False" at bounding box center [358, 193] width 44 height 14
click at [343, 195] on input "False" at bounding box center [342, 194] width 5 height 4
radio input "true"
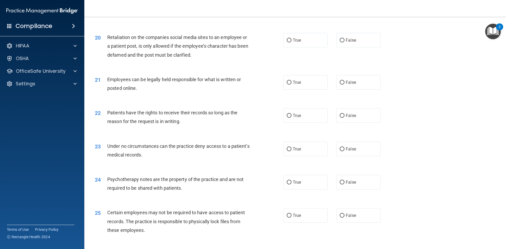
scroll to position [843, 0]
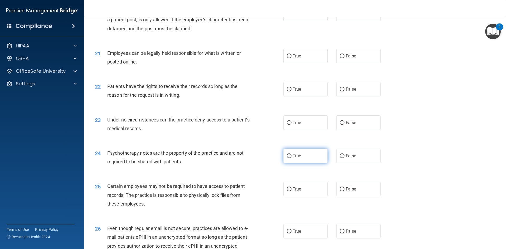
click at [298, 158] on span "True" at bounding box center [297, 155] width 8 height 5
click at [291, 158] on input "True" at bounding box center [289, 156] width 5 height 4
radio input "true"
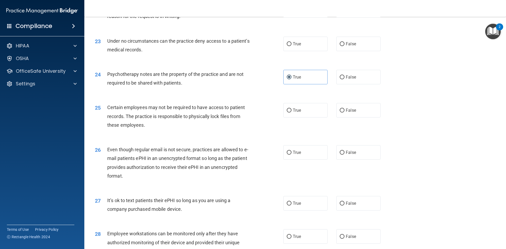
scroll to position [922, 0]
click at [299, 116] on label "True" at bounding box center [305, 110] width 44 height 14
click at [291, 112] on input "True" at bounding box center [289, 110] width 5 height 4
radio input "true"
click at [372, 210] on label "False" at bounding box center [358, 203] width 44 height 14
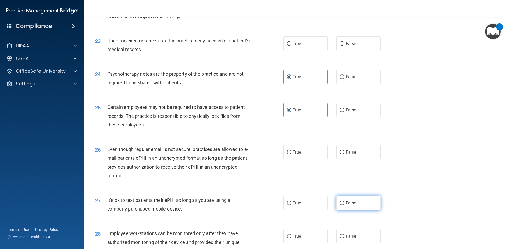
click at [344, 205] on input "False" at bounding box center [342, 203] width 5 height 4
radio input "true"
click at [355, 243] on label "False" at bounding box center [358, 236] width 44 height 14
click at [344, 238] on input "False" at bounding box center [342, 236] width 5 height 4
radio input "true"
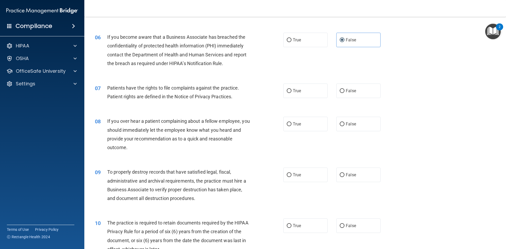
scroll to position [237, 0]
click at [297, 94] on label "True" at bounding box center [305, 90] width 44 height 14
click at [291, 93] on input "True" at bounding box center [289, 91] width 5 height 4
radio input "true"
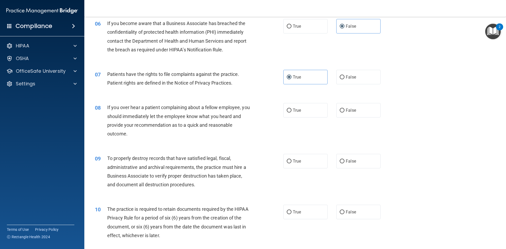
scroll to position [263, 0]
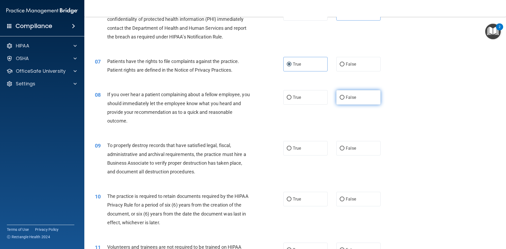
click at [353, 98] on span "False" at bounding box center [351, 97] width 10 height 5
click at [344, 98] on input "False" at bounding box center [342, 98] width 5 height 4
radio input "true"
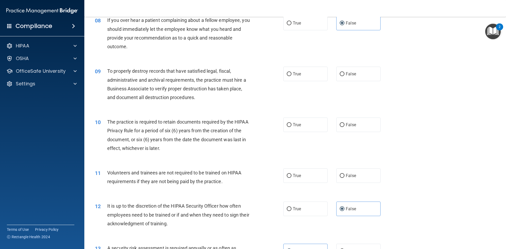
scroll to position [343, 0]
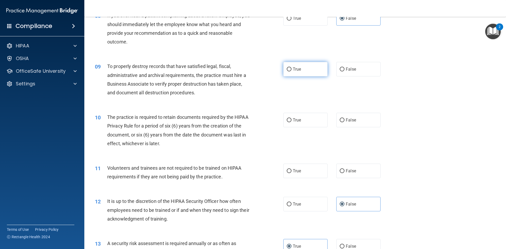
click at [288, 69] on input "True" at bounding box center [289, 69] width 5 height 4
radio input "true"
click at [347, 68] on span "False" at bounding box center [351, 69] width 10 height 5
click at [344, 68] on input "False" at bounding box center [342, 69] width 5 height 4
radio input "true"
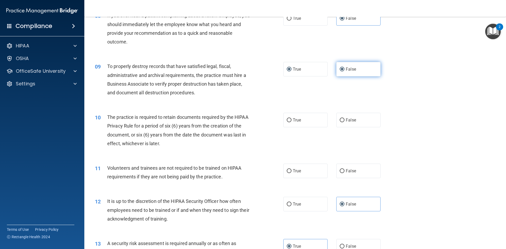
radio input "false"
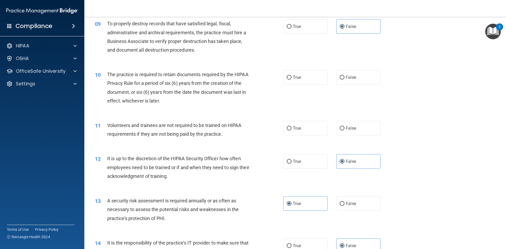
scroll to position [395, 0]
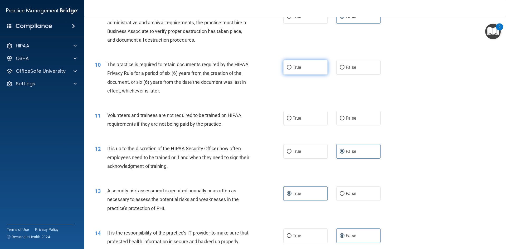
click at [302, 69] on label "True" at bounding box center [305, 67] width 44 height 14
click at [291, 69] on input "True" at bounding box center [289, 68] width 5 height 4
radio input "true"
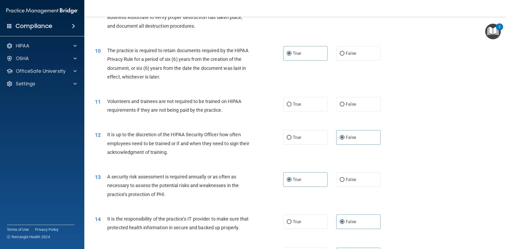
scroll to position [422, 0]
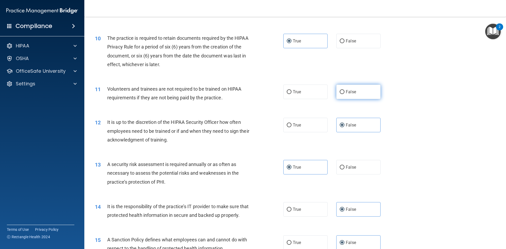
click at [370, 93] on label "False" at bounding box center [358, 92] width 44 height 14
click at [344, 93] on input "False" at bounding box center [342, 92] width 5 height 4
radio input "true"
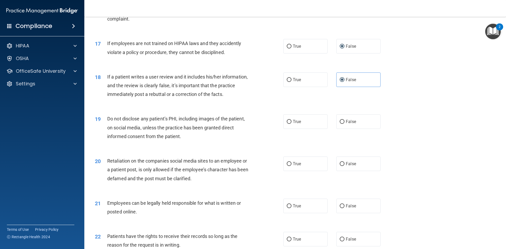
scroll to position [764, 0]
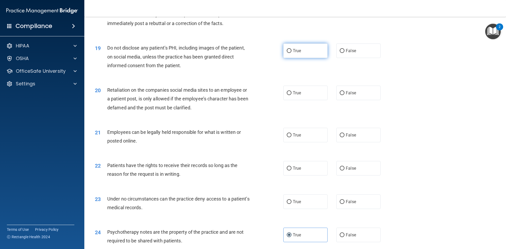
click at [310, 58] on label "True" at bounding box center [305, 50] width 44 height 14
click at [291, 53] on input "True" at bounding box center [289, 51] width 5 height 4
radio input "true"
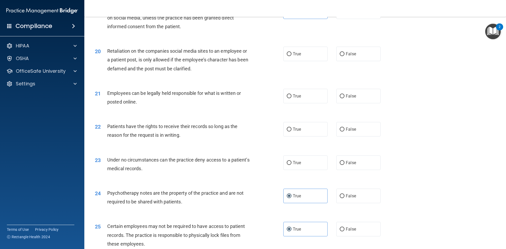
scroll to position [817, 0]
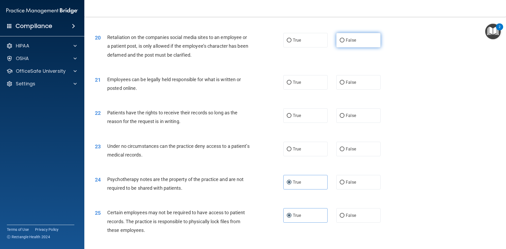
click at [341, 42] on input "False" at bounding box center [342, 40] width 5 height 4
radio input "true"
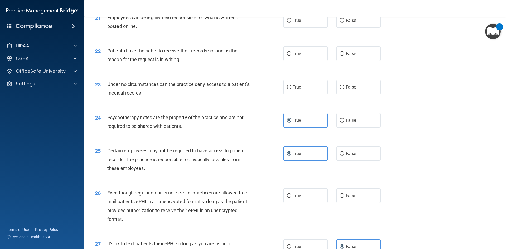
scroll to position [869, 0]
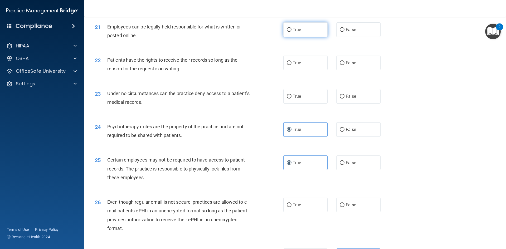
click at [324, 37] on label "True" at bounding box center [305, 29] width 44 height 14
click at [291, 32] on input "True" at bounding box center [289, 30] width 5 height 4
radio input "true"
click at [296, 70] on label "True" at bounding box center [305, 63] width 44 height 14
click at [291, 65] on input "True" at bounding box center [289, 63] width 5 height 4
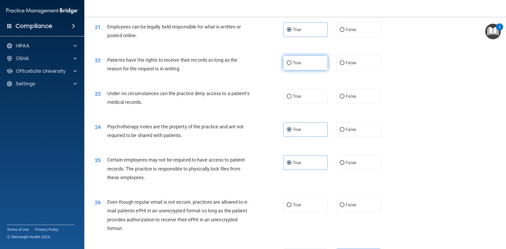
radio input "true"
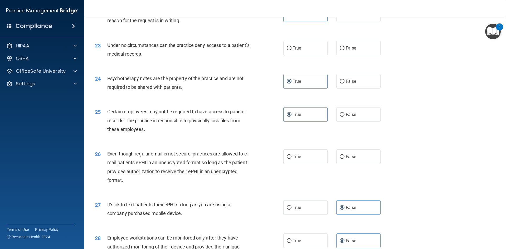
scroll to position [922, 0]
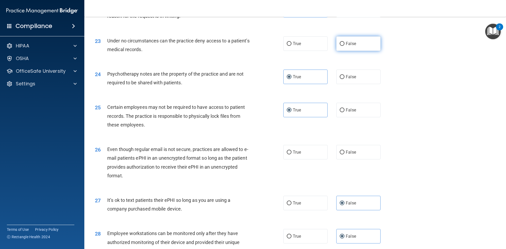
click at [346, 46] on span "False" at bounding box center [351, 43] width 10 height 5
click at [344, 46] on input "False" at bounding box center [342, 44] width 5 height 4
radio input "true"
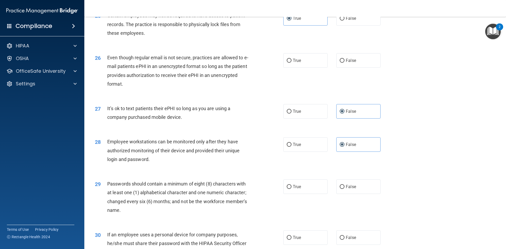
scroll to position [1028, 0]
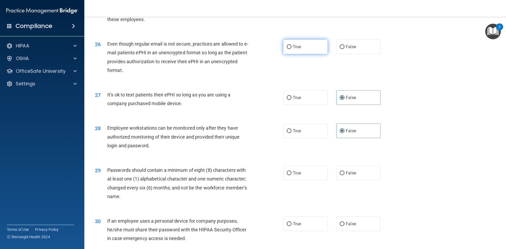
click at [314, 54] on label "True" at bounding box center [305, 47] width 44 height 14
click at [291, 49] on input "True" at bounding box center [289, 47] width 5 height 4
radio input "true"
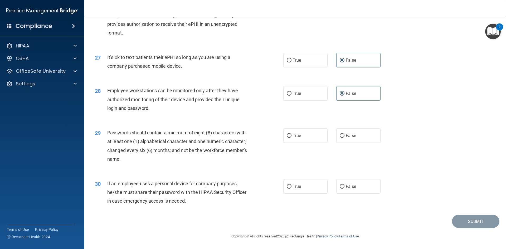
scroll to position [1074, 0]
click at [302, 134] on label "True" at bounding box center [305, 135] width 44 height 14
click at [291, 134] on input "True" at bounding box center [289, 136] width 5 height 4
radio input "true"
click at [355, 188] on label "False" at bounding box center [358, 186] width 44 height 14
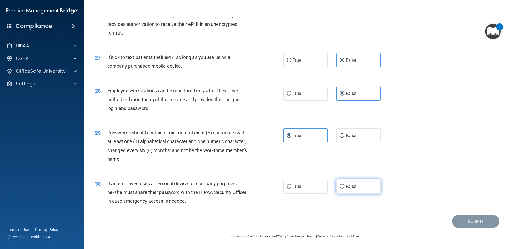
click at [344, 188] on input "False" at bounding box center [342, 187] width 5 height 4
radio input "true"
click at [477, 219] on button "Submit" at bounding box center [475, 221] width 47 height 13
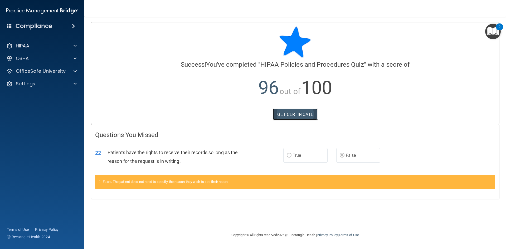
click at [292, 112] on link "GET CERTIFICATE" at bounding box center [295, 115] width 45 height 12
